Goal: Task Accomplishment & Management: Complete application form

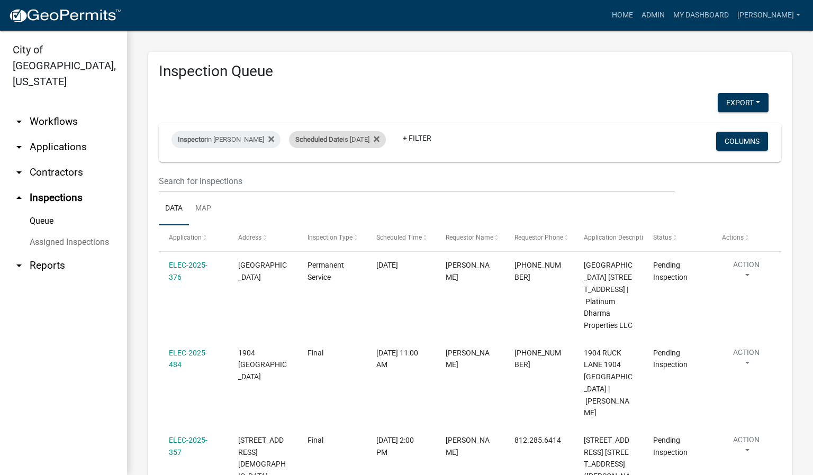
click at [382, 143] on div "Scheduled Date is [DATE]" at bounding box center [337, 139] width 97 height 17
click at [372, 180] on input "[DATE]" at bounding box center [343, 179] width 74 height 22
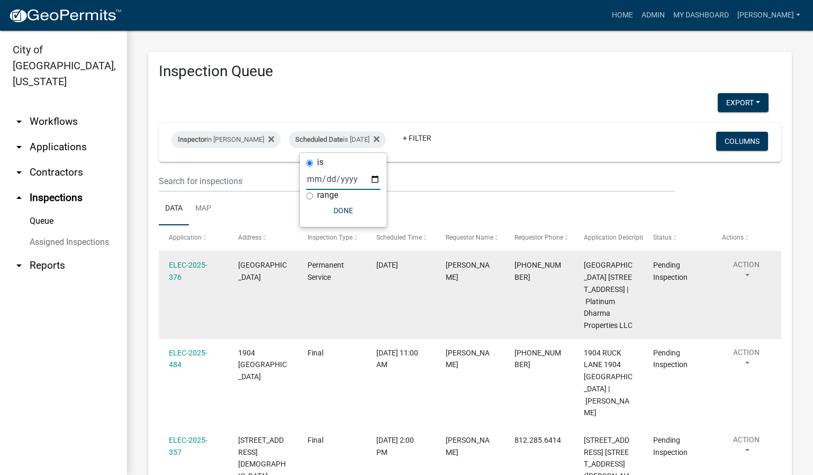
type input "[DATE]"
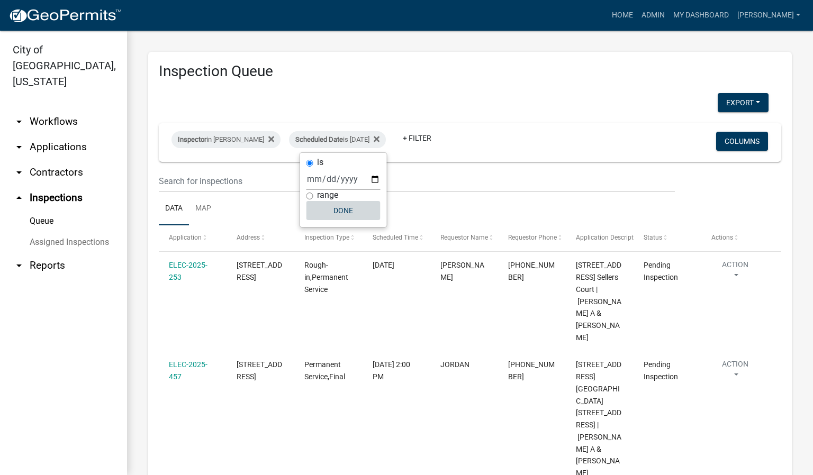
click at [354, 214] on button "Done" at bounding box center [343, 210] width 74 height 19
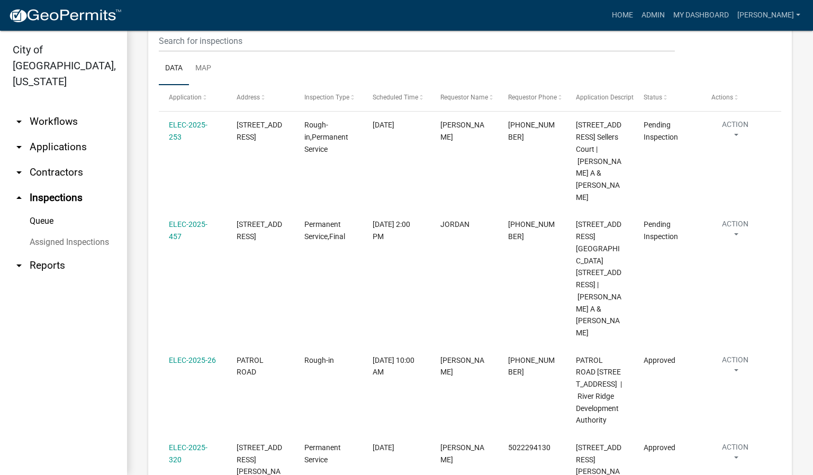
scroll to position [159, 0]
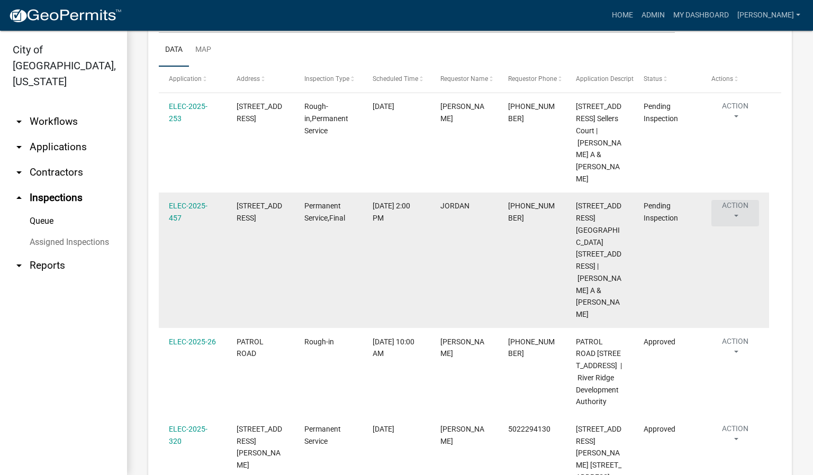
click at [734, 213] on button "Action" at bounding box center [735, 213] width 48 height 26
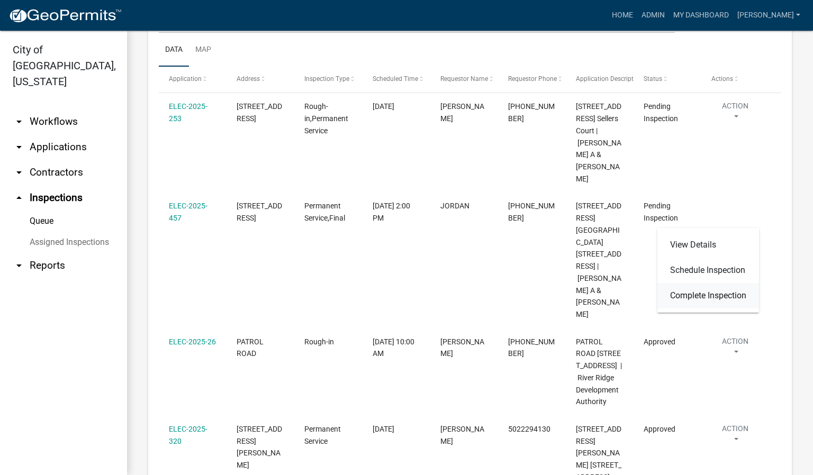
click at [687, 295] on link "Complete Inspection" at bounding box center [708, 295] width 102 height 25
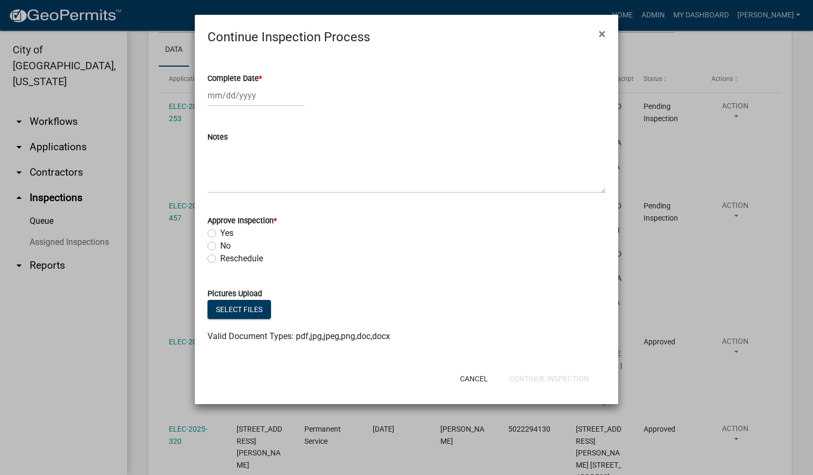
click at [262, 78] on span "*" at bounding box center [260, 78] width 3 height 9
click at [262, 85] on input "Complete Date *" at bounding box center [255, 96] width 97 height 22
select select "9"
select select "2025"
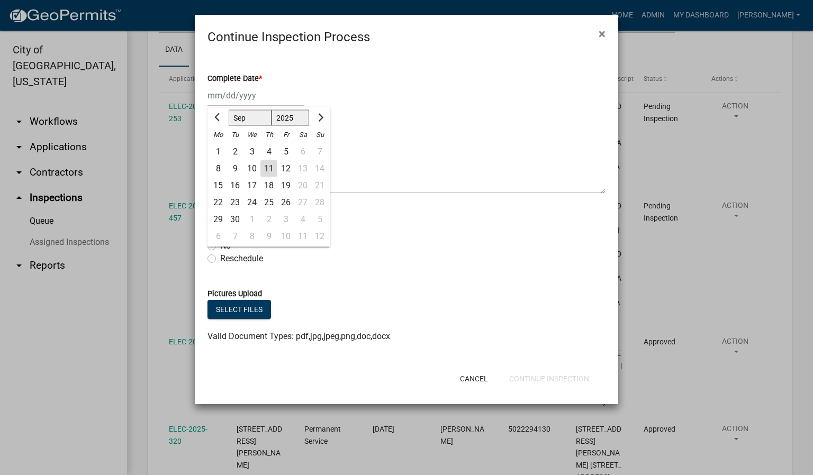
click at [268, 164] on div "11" at bounding box center [268, 168] width 17 height 17
type input "[DATE]"
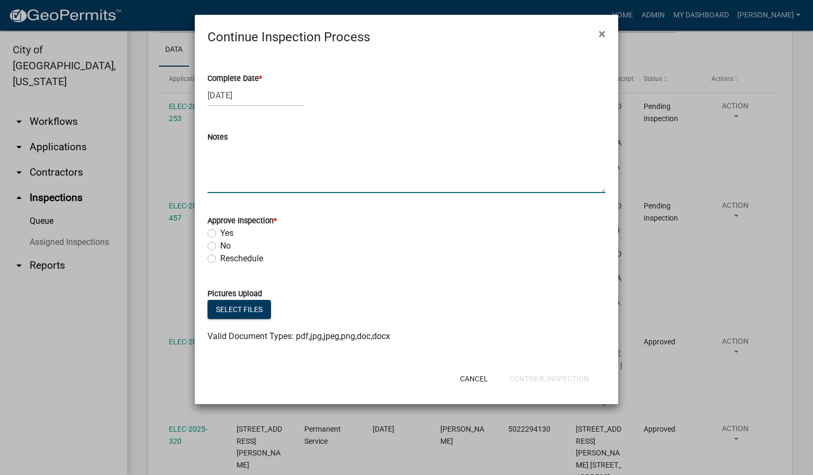
click at [230, 172] on textarea "Notes" at bounding box center [406, 168] width 398 height 50
type textarea "REPAIR RISER."
click at [220, 236] on label "Yes" at bounding box center [226, 233] width 13 height 13
click at [220, 234] on input "Yes" at bounding box center [223, 230] width 7 height 7
radio input "true"
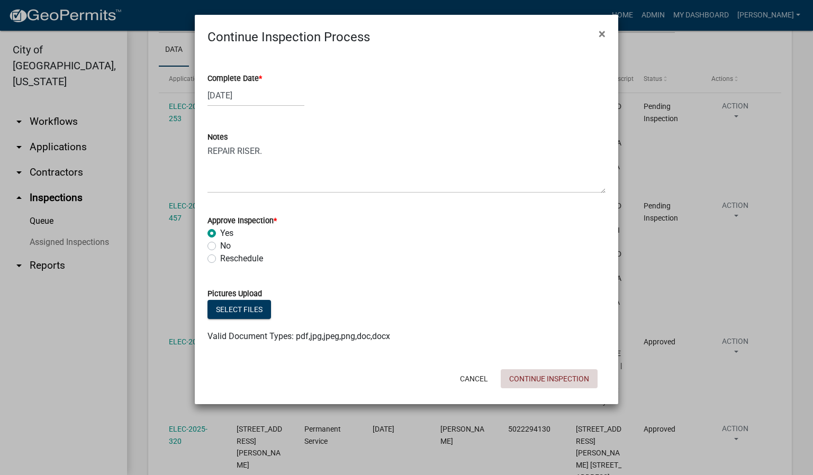
click at [557, 375] on button "Continue Inspection" at bounding box center [548, 378] width 97 height 19
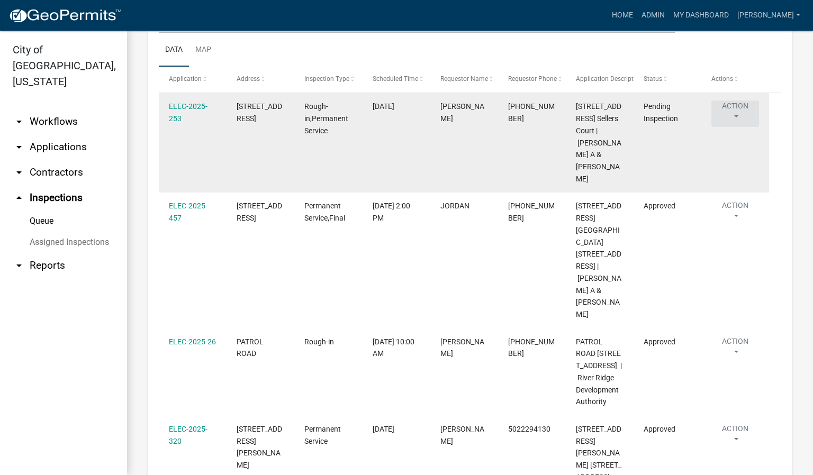
click at [735, 118] on button "Action" at bounding box center [735, 114] width 48 height 26
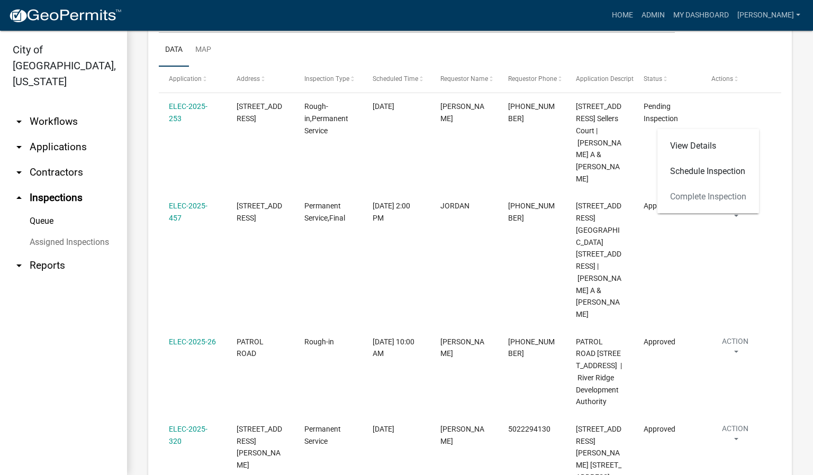
click at [692, 196] on div "View Details Schedule Inspection Complete Inspection" at bounding box center [708, 171] width 102 height 85
click at [728, 194] on div "View Details Schedule Inspection Complete Inspection" at bounding box center [708, 171] width 102 height 85
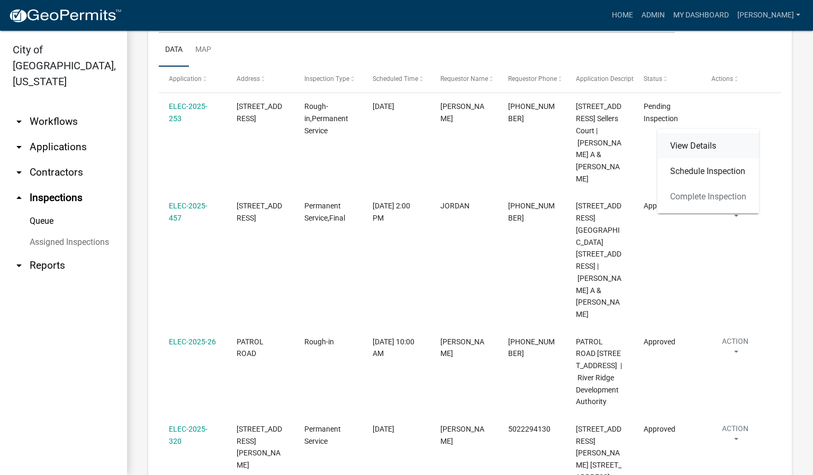
click at [707, 147] on link "View Details" at bounding box center [708, 145] width 102 height 25
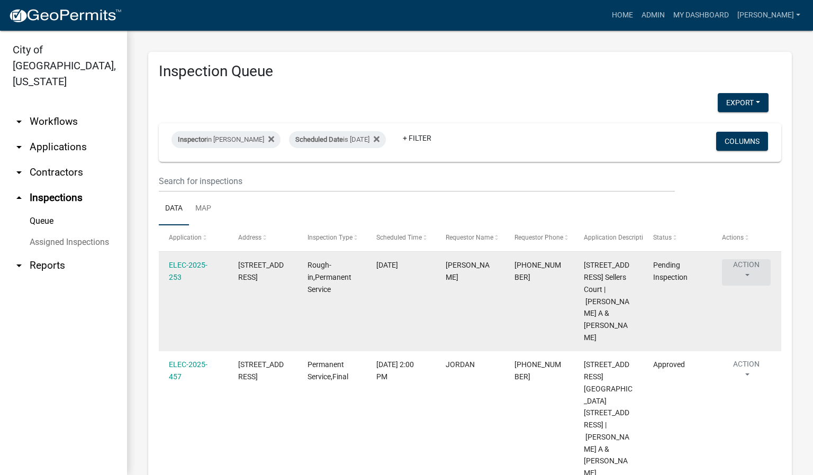
click at [748, 275] on button "Action" at bounding box center [746, 272] width 49 height 26
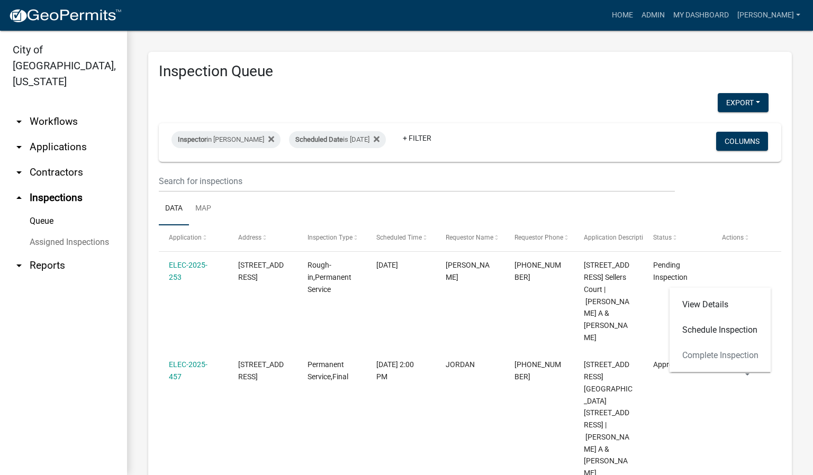
click at [699, 352] on div "View Details Schedule Inspection Complete Inspection" at bounding box center [720, 330] width 102 height 85
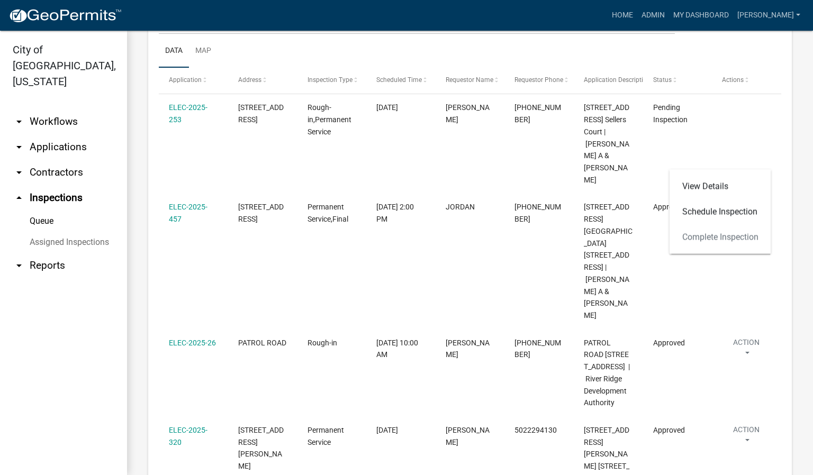
scroll to position [159, 0]
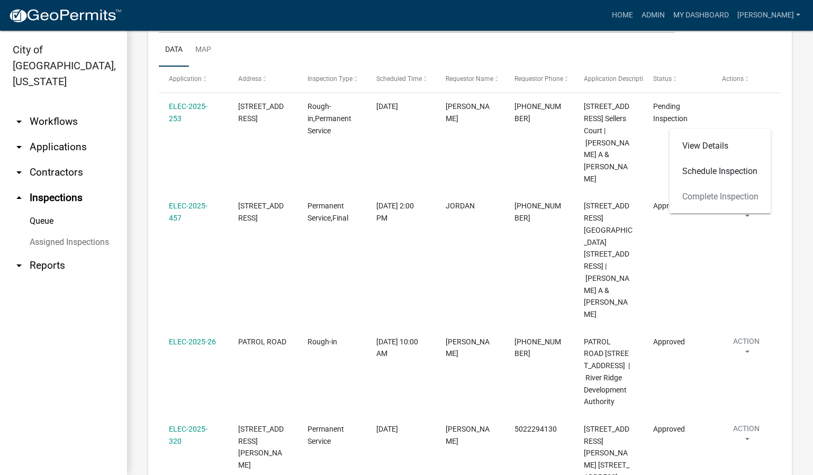
click at [604, 59] on ul "Data Map" at bounding box center [470, 49] width 622 height 33
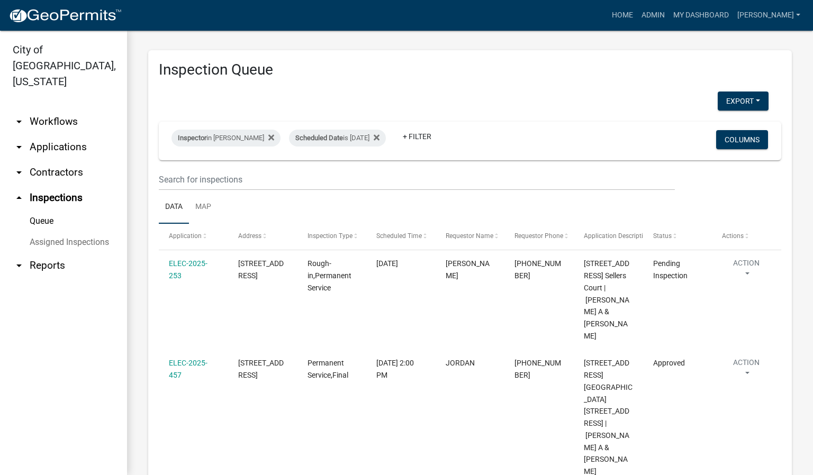
scroll to position [0, 0]
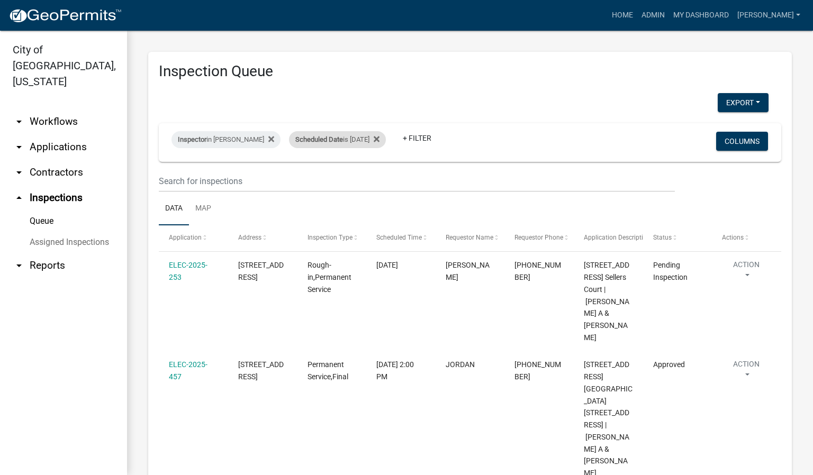
click at [373, 137] on div "Scheduled Date is [DATE]" at bounding box center [337, 139] width 97 height 17
click at [375, 178] on input "[DATE]" at bounding box center [343, 179] width 74 height 22
type input "[DATE]"
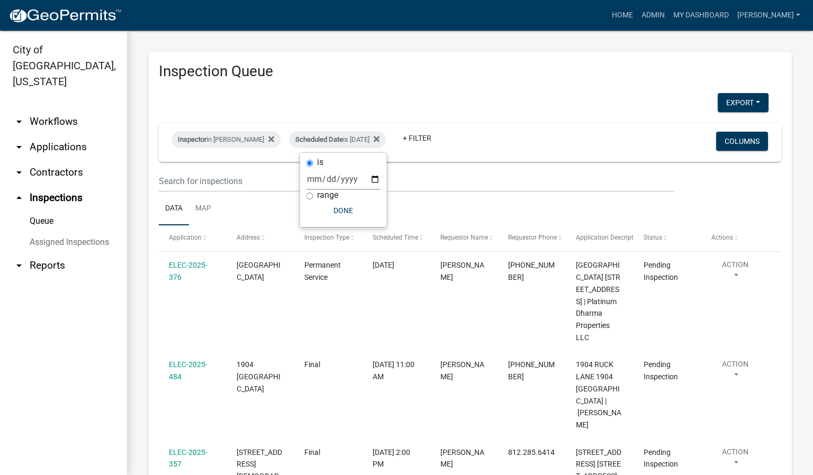
click at [497, 137] on div "Inspector in [PERSON_NAME] Scheduled Date is [DATE] + Filter" at bounding box center [367, 143] width 408 height 28
